Goal: Find specific page/section: Find specific page/section

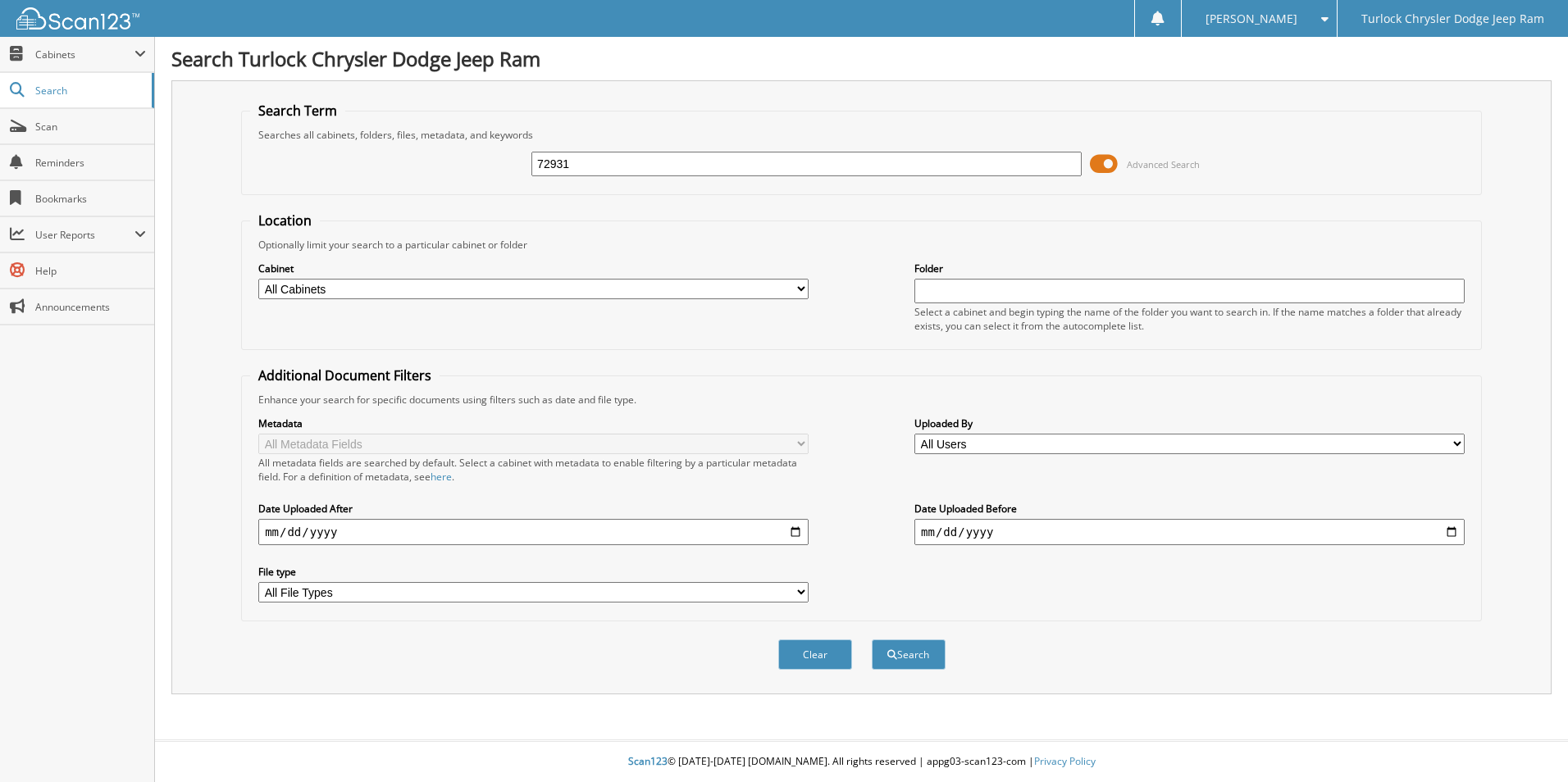
type input "72931"
click at [872, 640] on button "Search" at bounding box center [908, 655] width 74 height 31
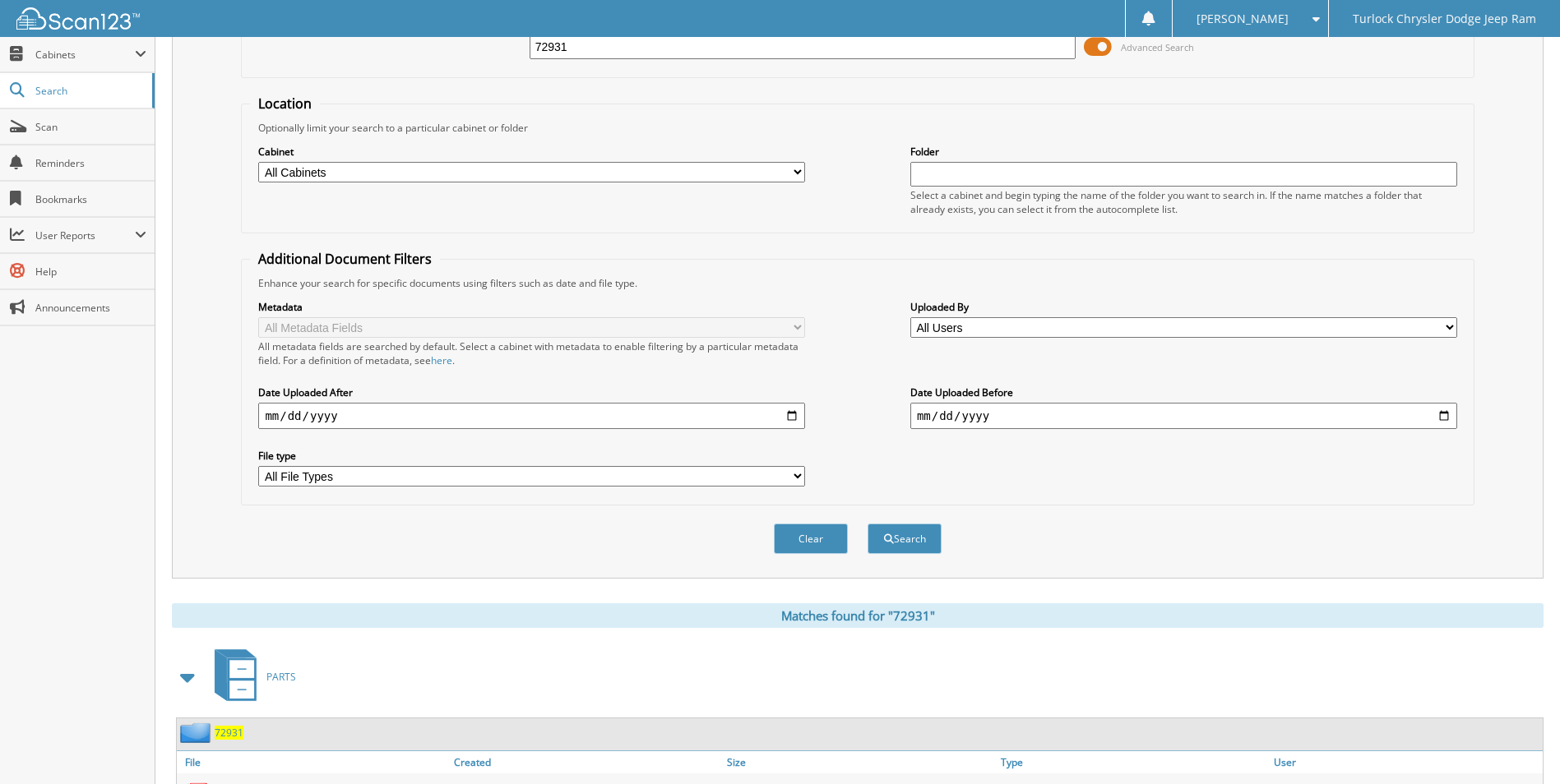
scroll to position [199, 0]
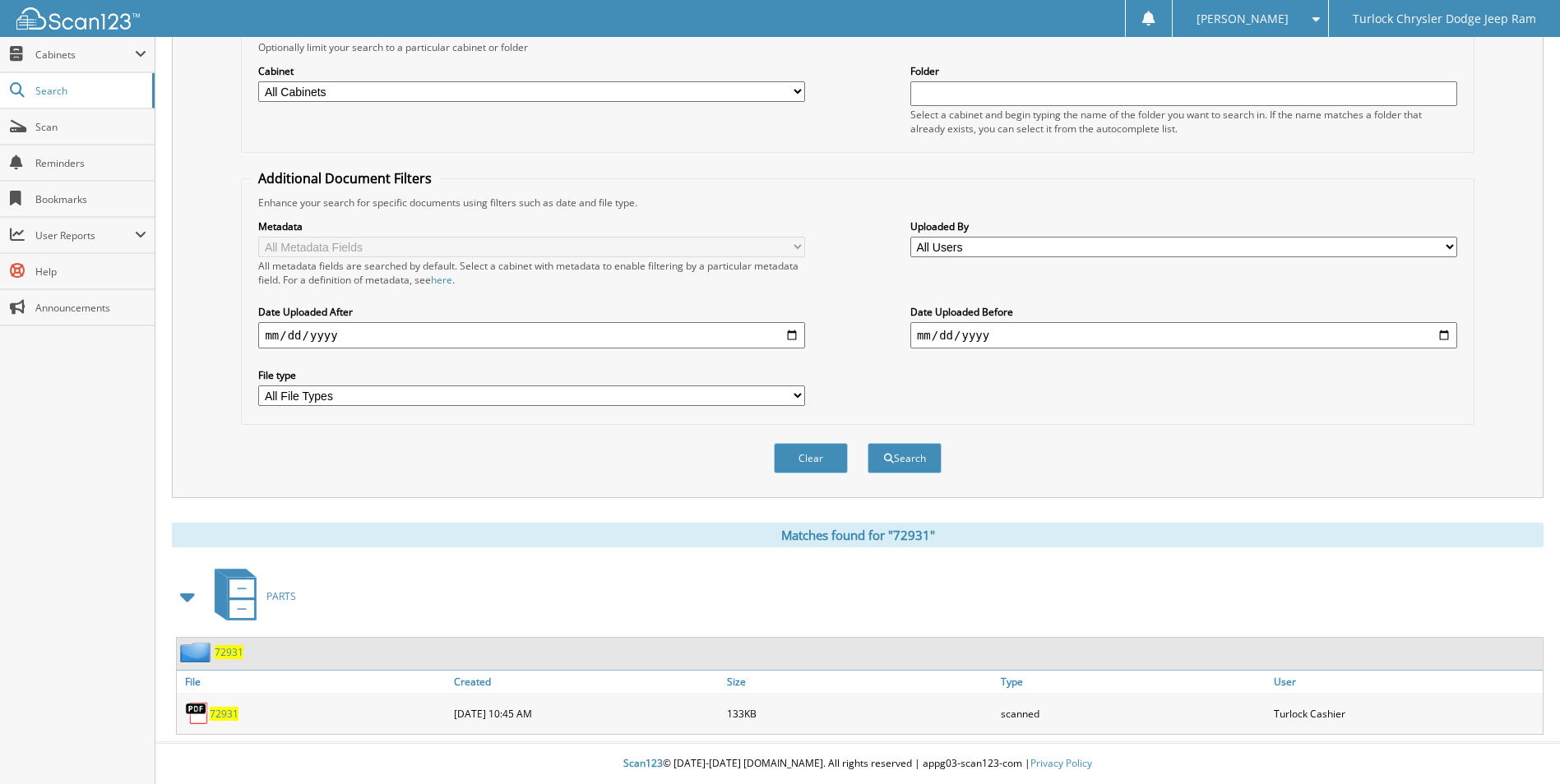
click at [234, 719] on span "72931" at bounding box center [224, 713] width 29 height 14
